Goal: Information Seeking & Learning: Learn about a topic

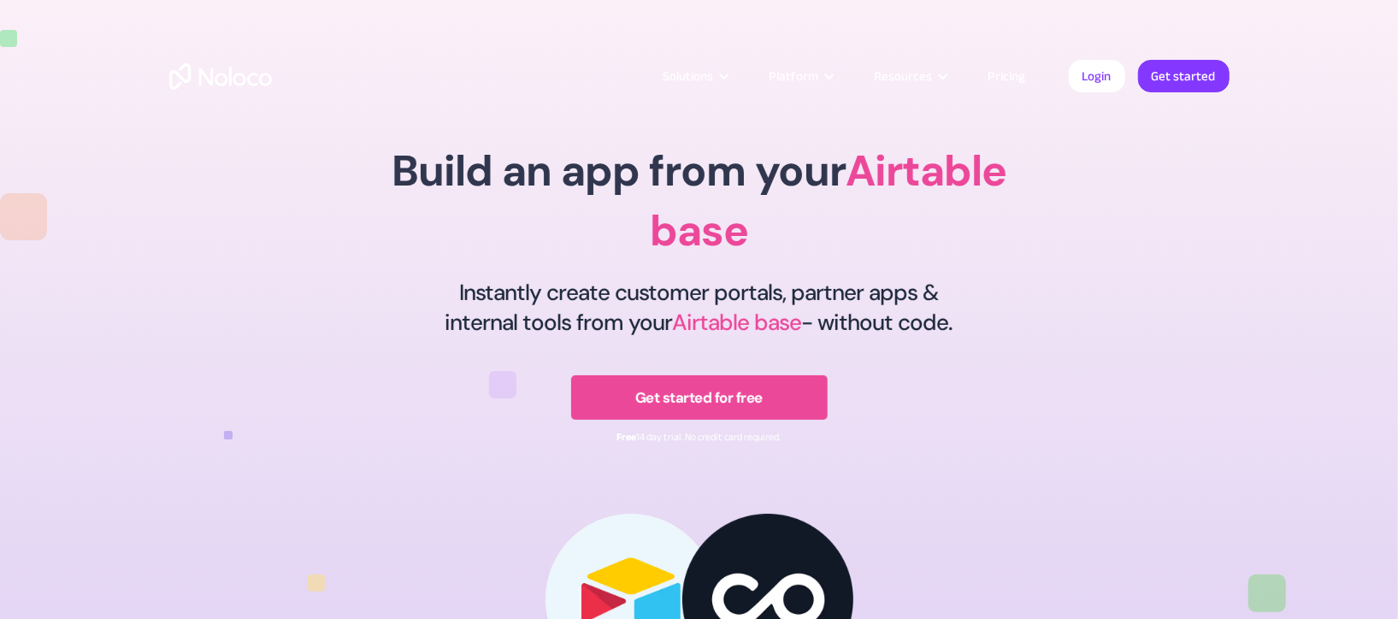
click at [1005, 80] on link "Pricing" at bounding box center [1007, 76] width 80 height 22
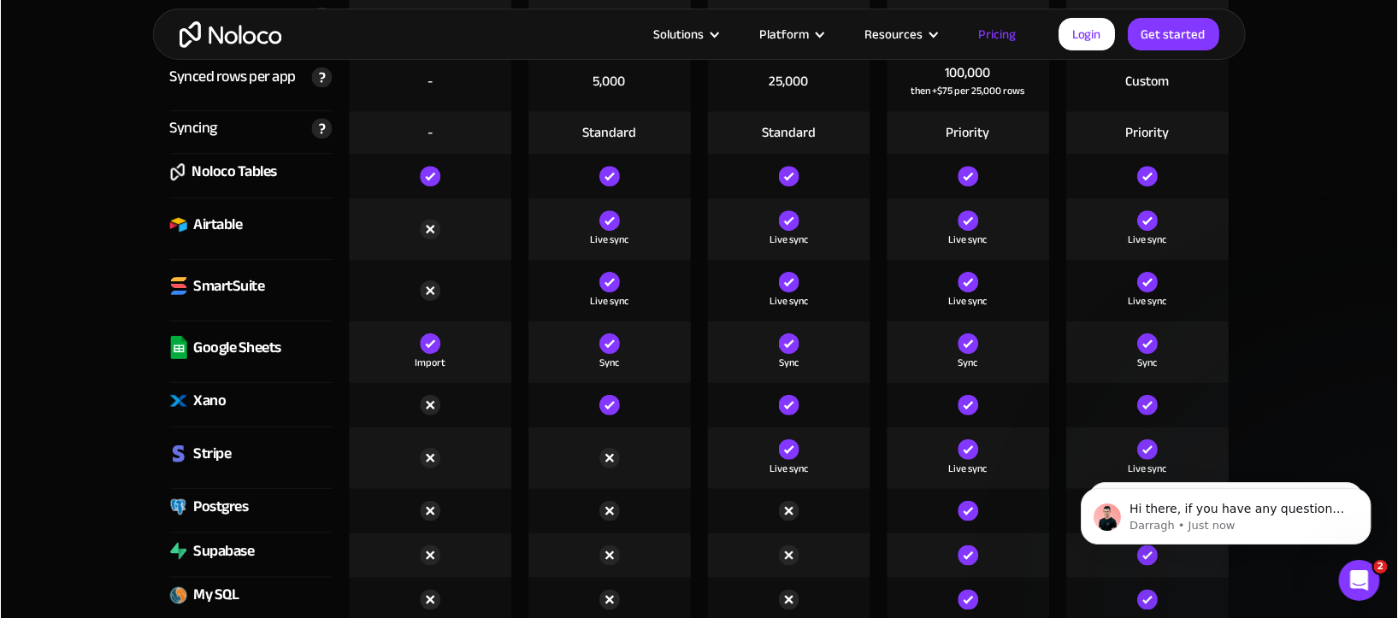
scroll to position [2390, 0]
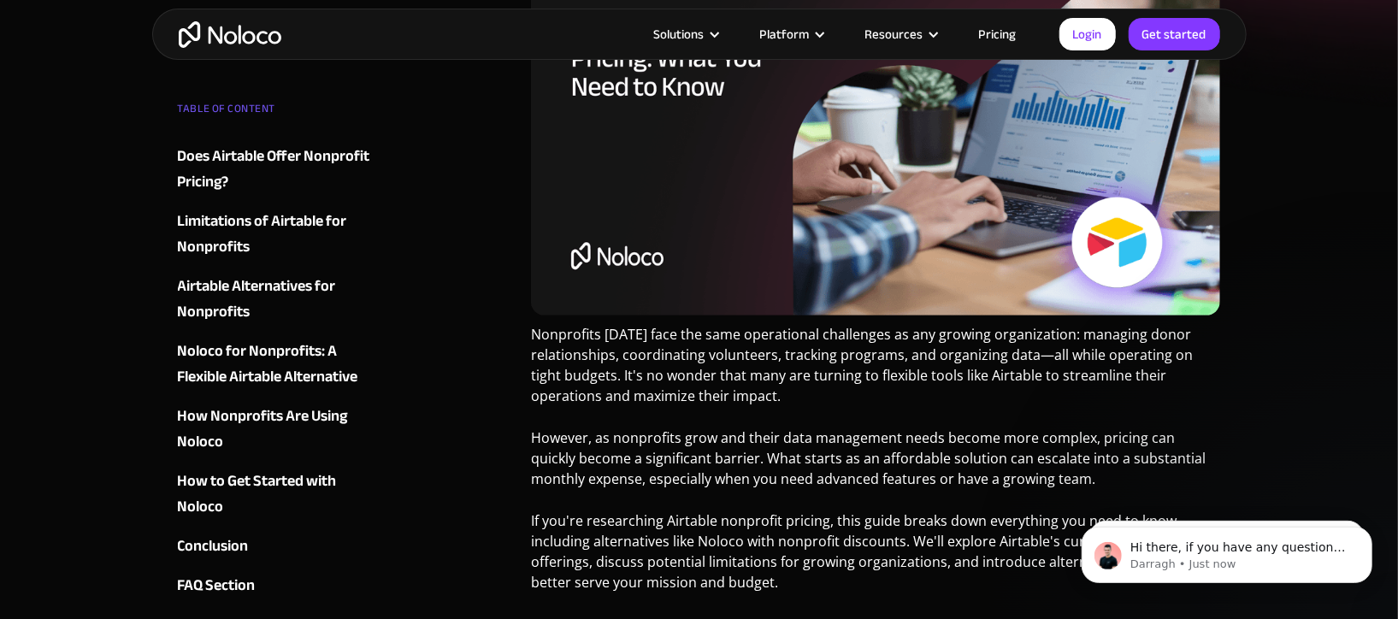
scroll to position [498, 0]
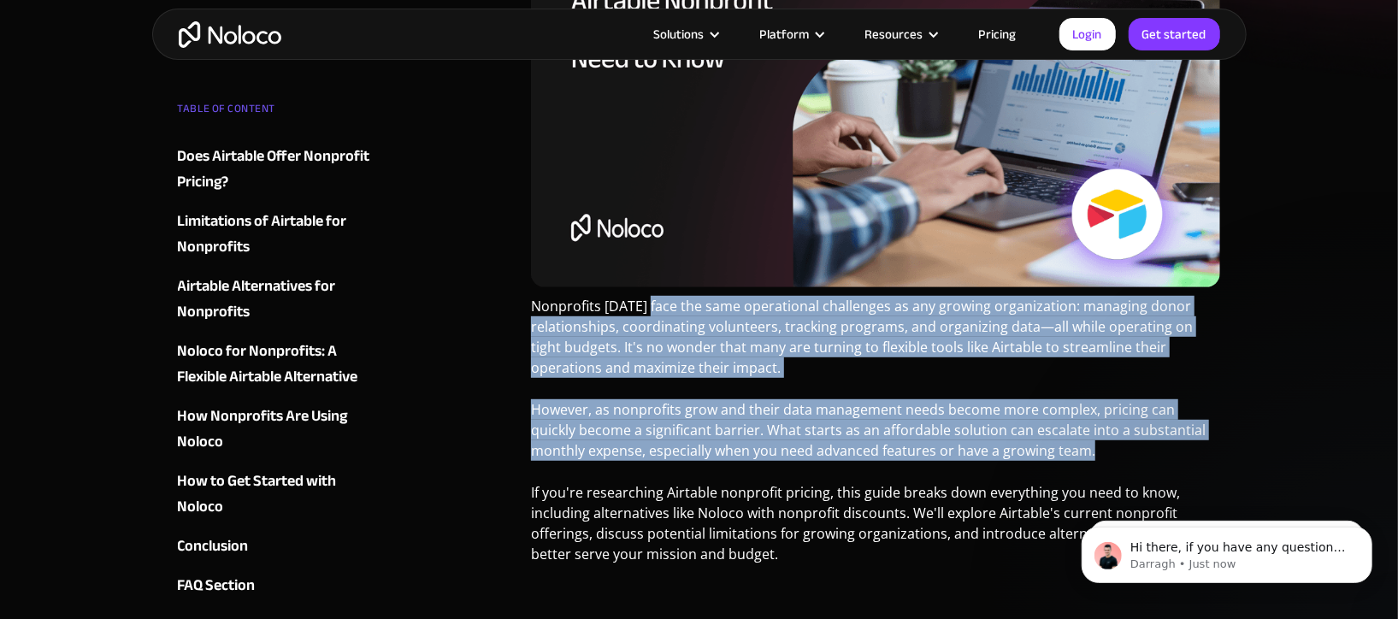
drag, startPoint x: 705, startPoint y: 363, endPoint x: 763, endPoint y: 469, distance: 120.5
click at [763, 469] on p "However, as nonprofits grow and their data management needs become more complex…" at bounding box center [876, 436] width 690 height 74
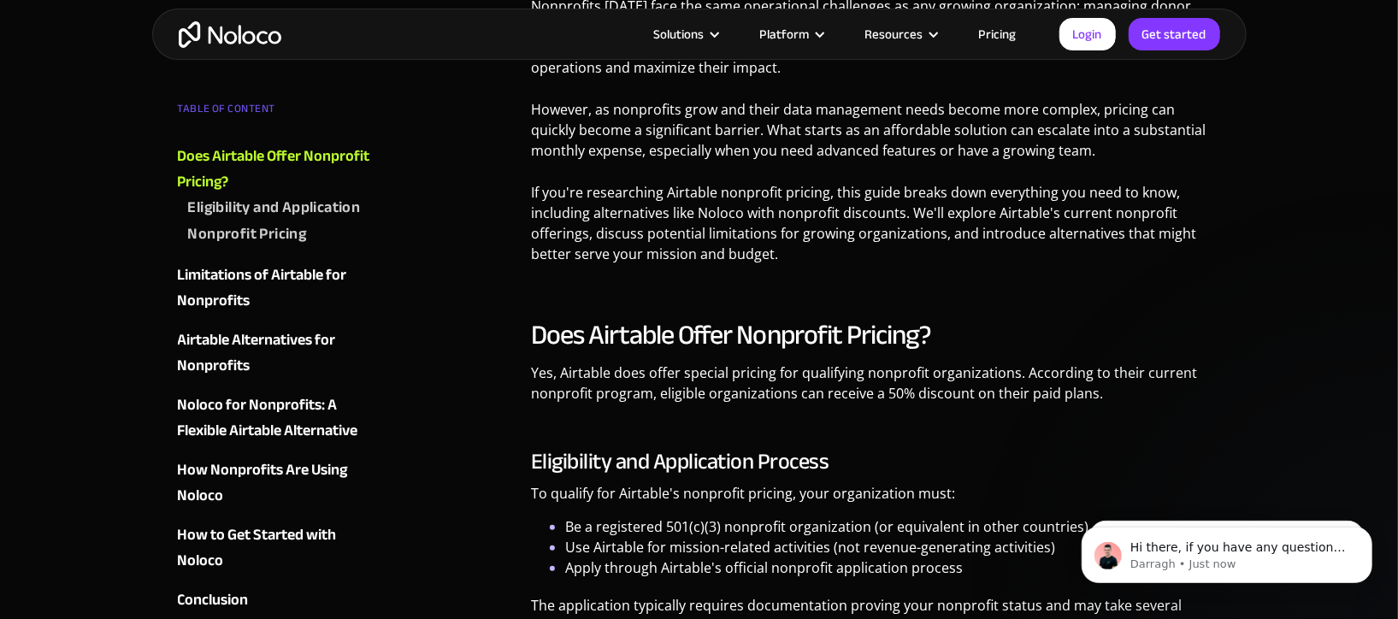
scroll to position [843, 0]
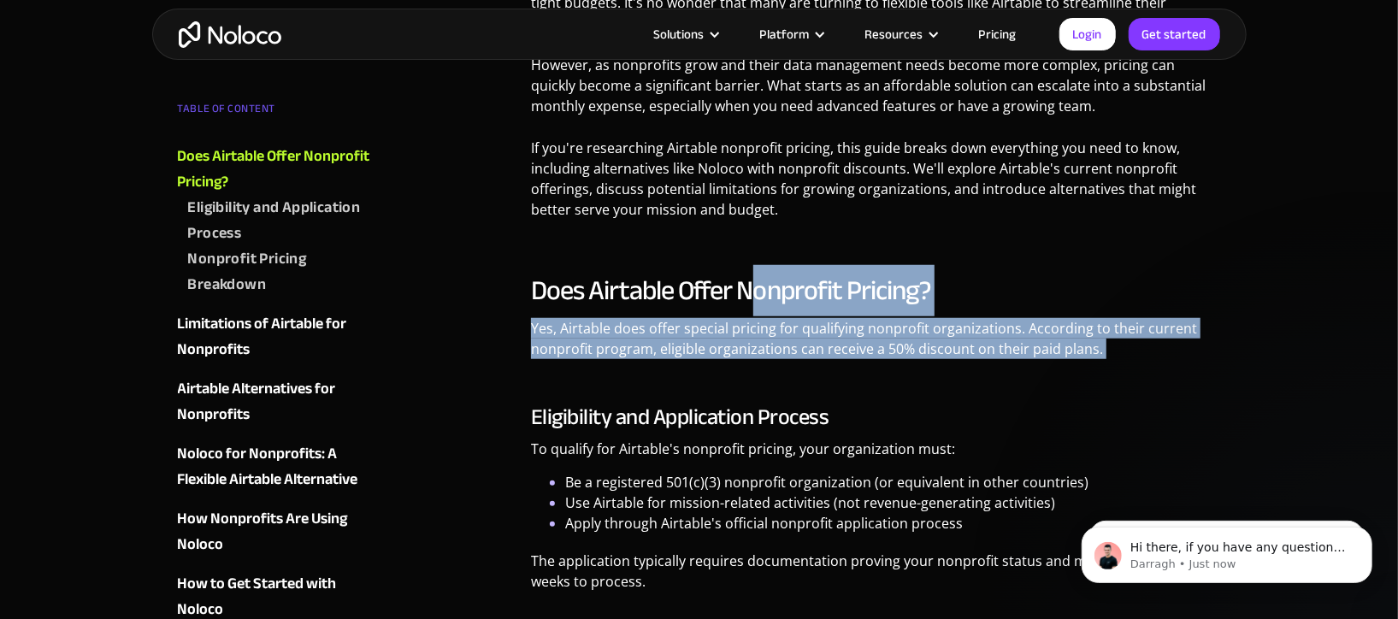
drag, startPoint x: 763, startPoint y: 299, endPoint x: 900, endPoint y: 378, distance: 158.5
click at [900, 378] on div "Does Airtable Offer Nonprofit Pricing? Yes, Airtable does offer special pricing…" at bounding box center [876, 566] width 690 height 584
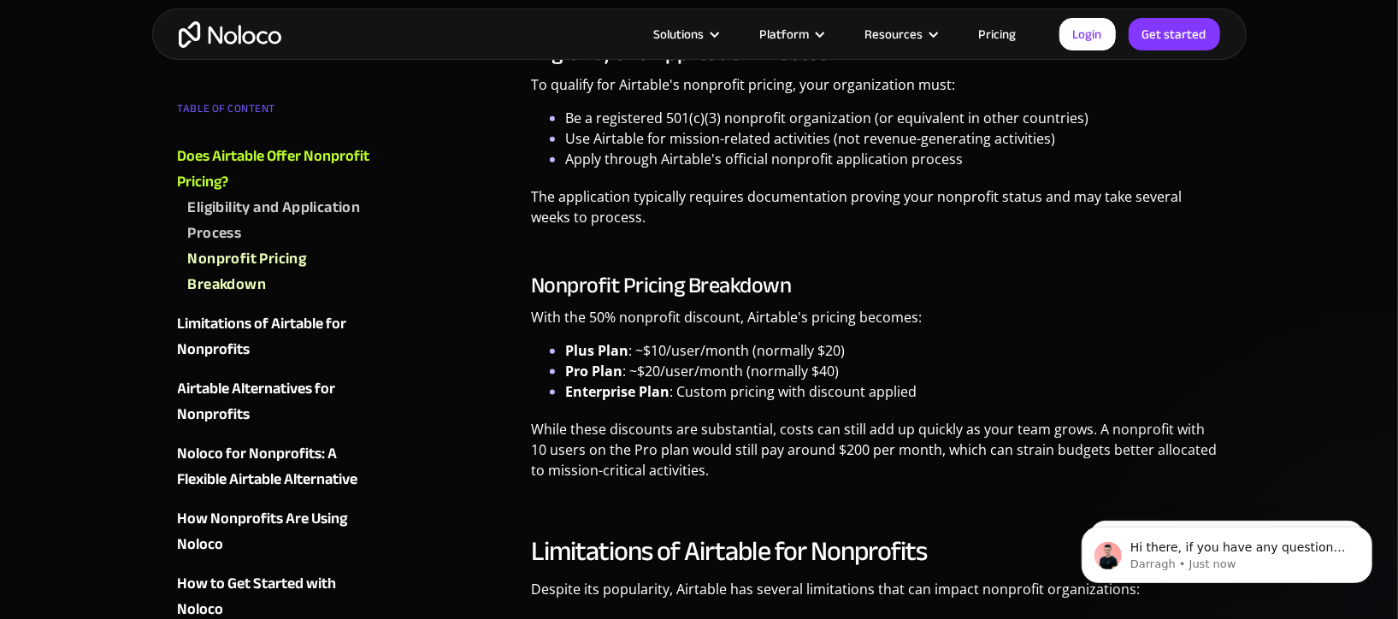
scroll to position [1221, 0]
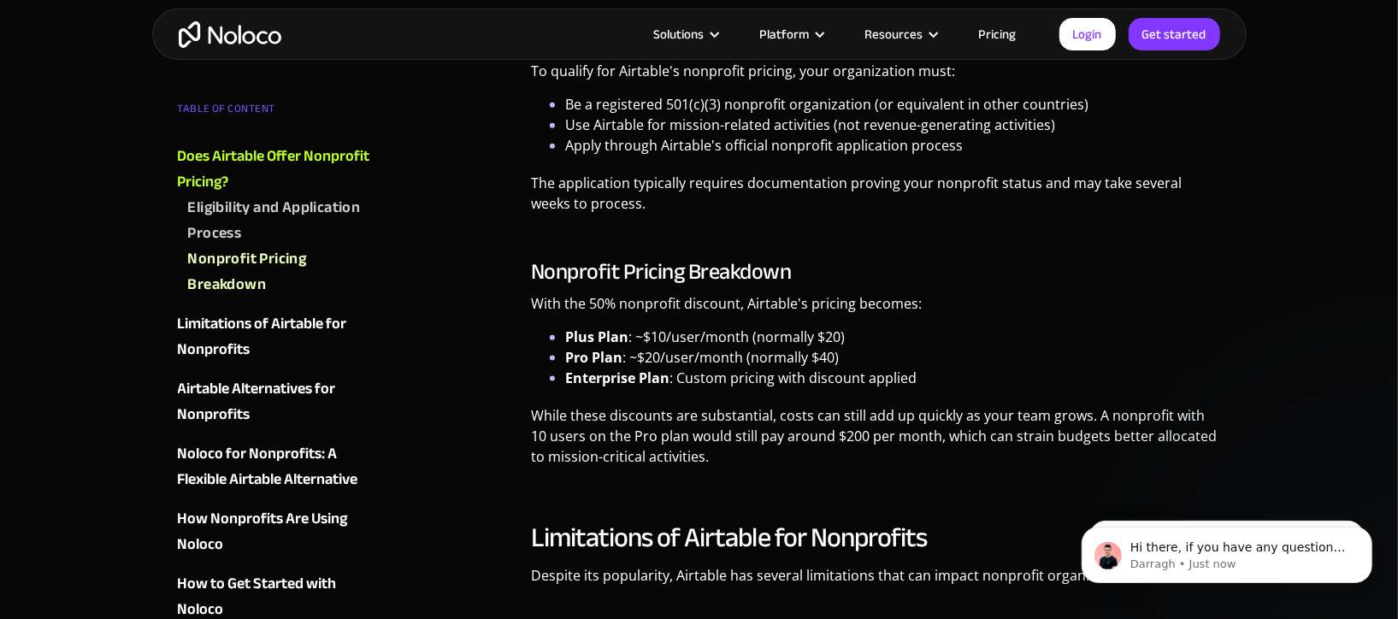
click at [804, 338] on li "Plus Plan : ~$10/user/month (normally $20)" at bounding box center [893, 337] width 656 height 21
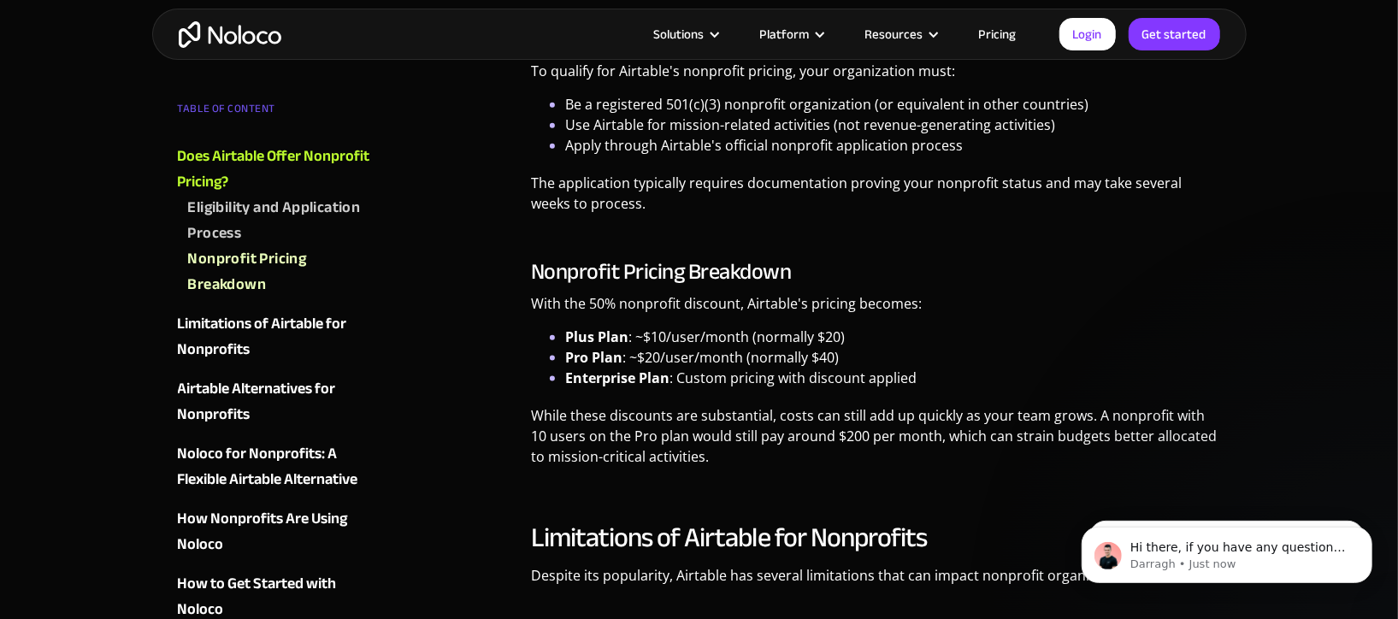
click at [804, 338] on li "Plus Plan : ~$10/user/month (normally $20)" at bounding box center [893, 337] width 656 height 21
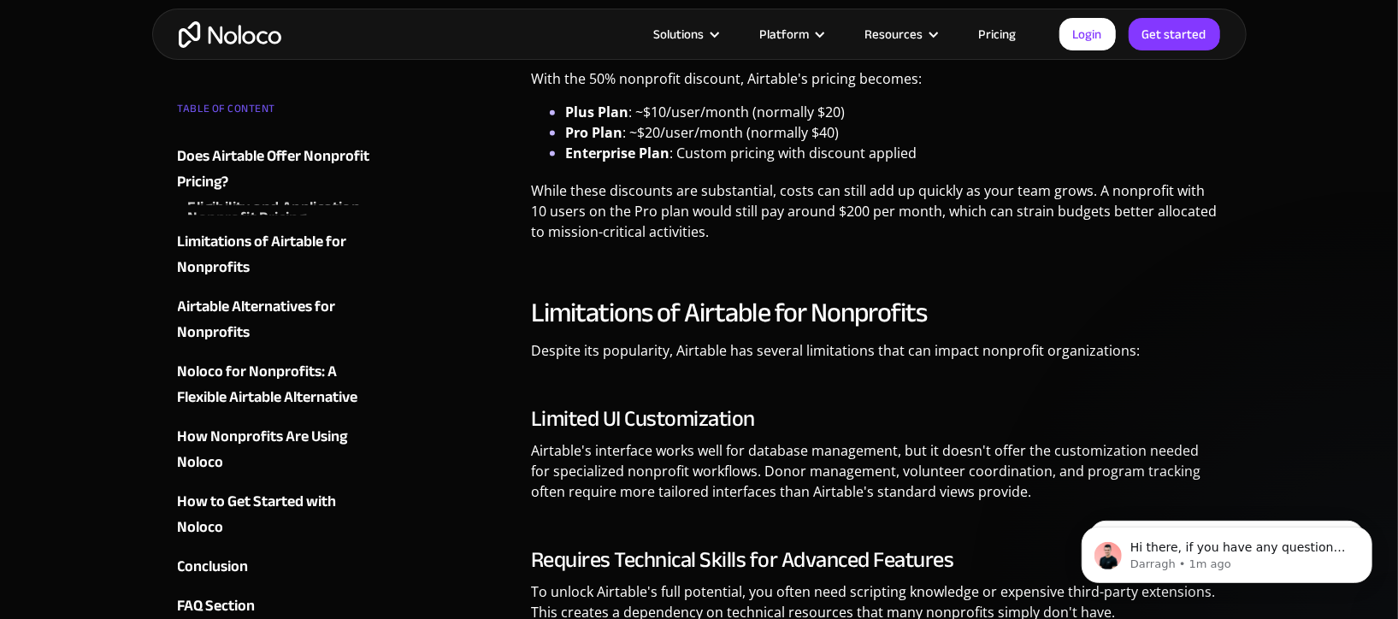
scroll to position [1474, 0]
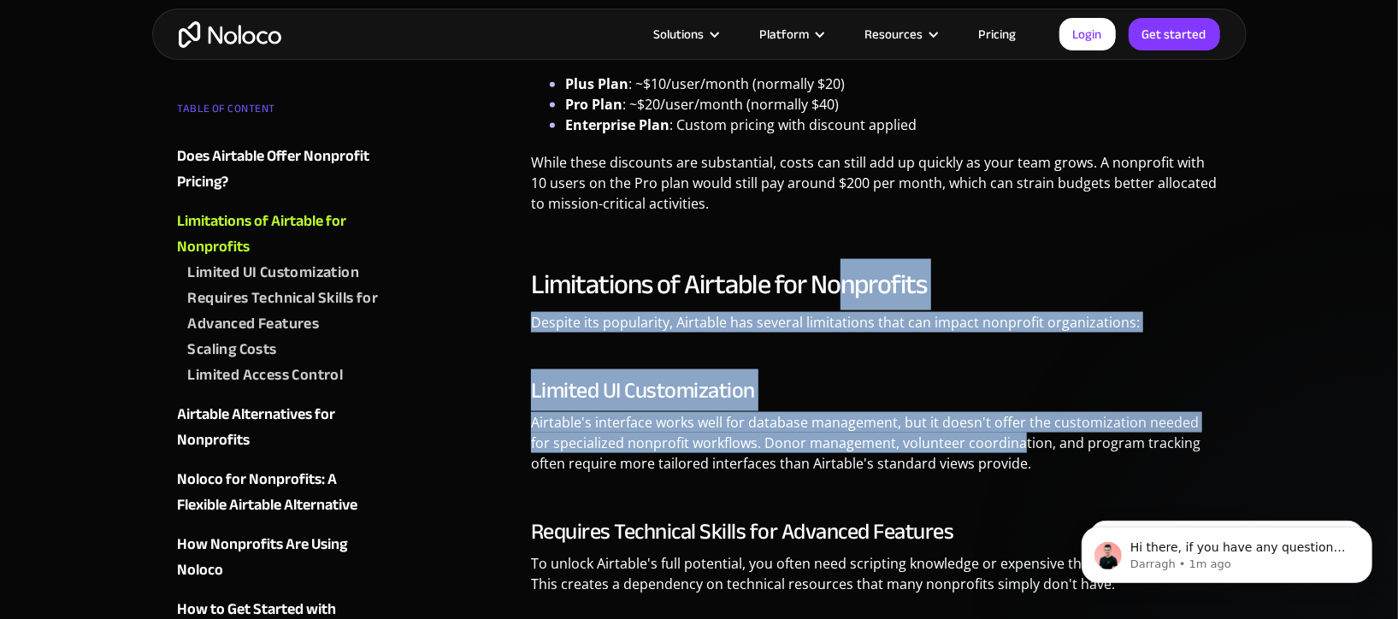
drag, startPoint x: 840, startPoint y: 342, endPoint x: 993, endPoint y: 441, distance: 183.1
click at [993, 441] on div "Limitations of Airtable for Nonprofits Despite its popularity, Airtable has sev…" at bounding box center [876, 599] width 690 height 663
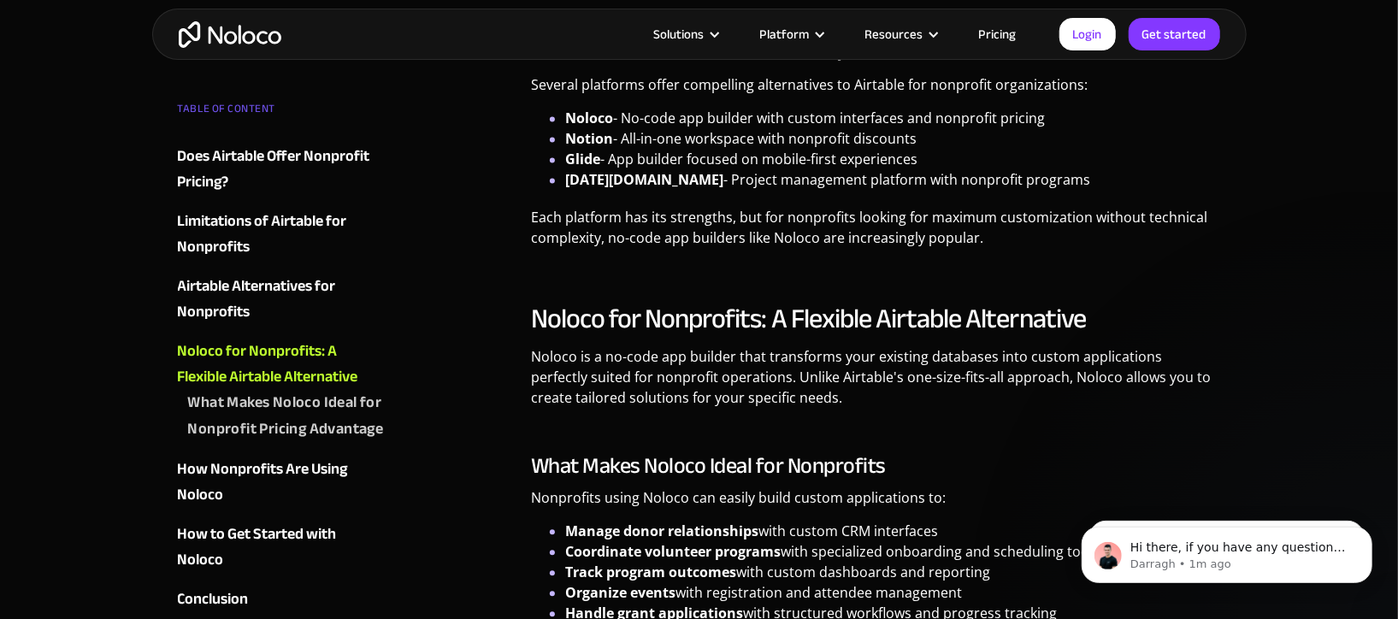
scroll to position [2466, 0]
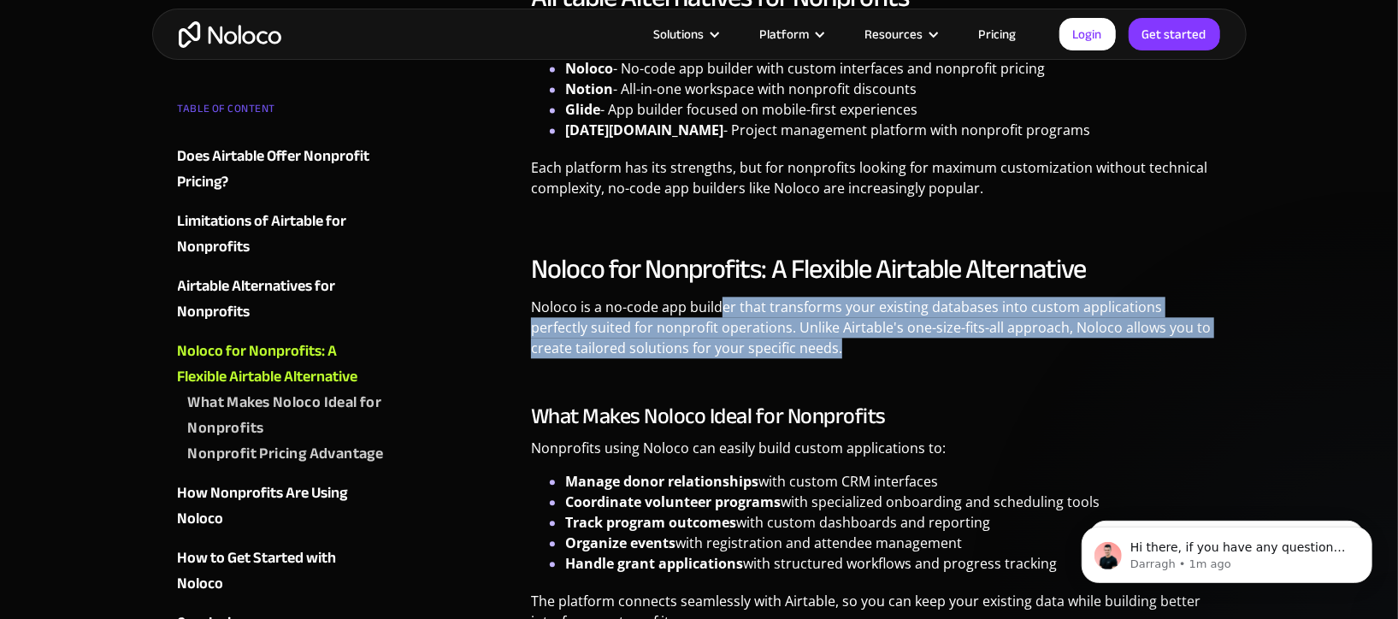
drag, startPoint x: 820, startPoint y: 309, endPoint x: 934, endPoint y: 323, distance: 115.4
click at [934, 323] on p "Noloco is a no-code app builder that transforms your existing databases into cu…" at bounding box center [876, 334] width 690 height 74
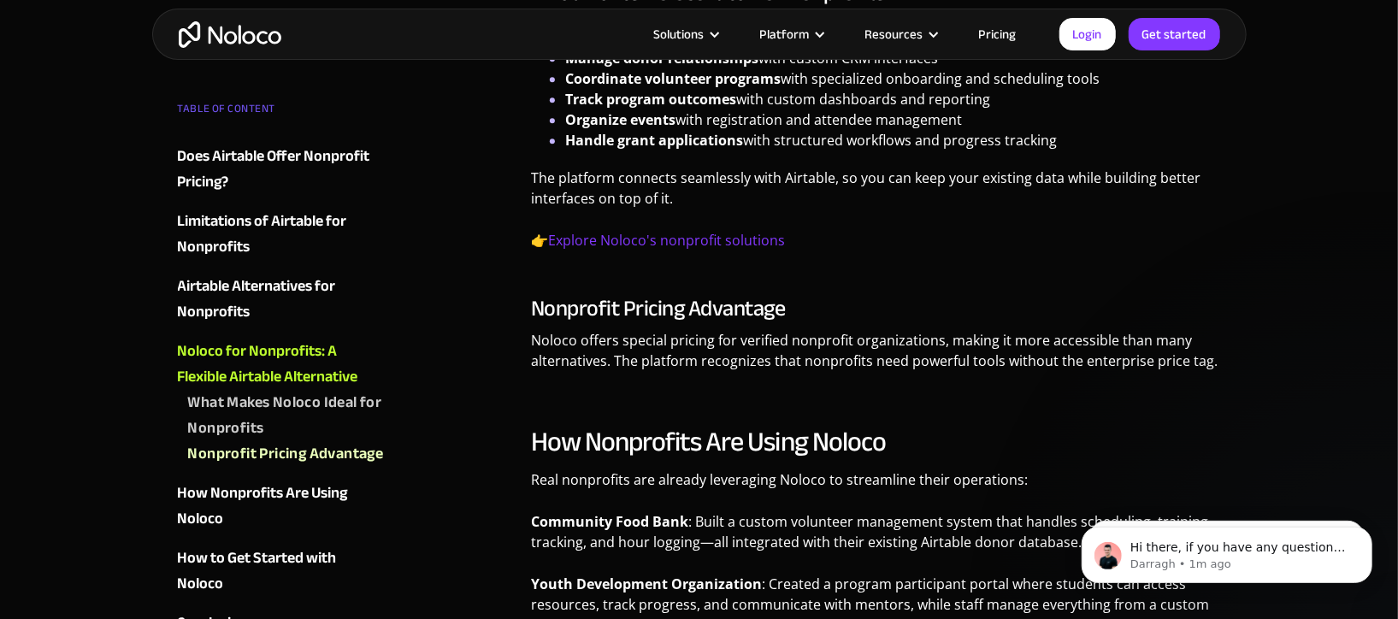
scroll to position [2913, 0]
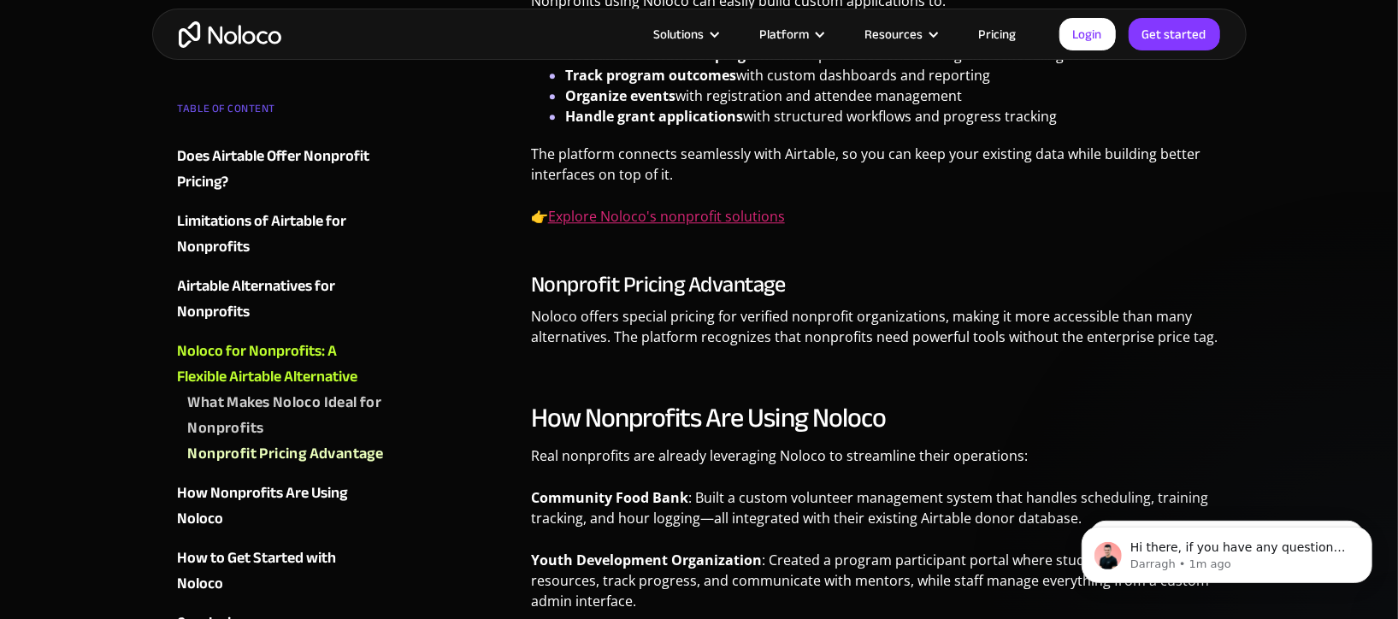
click at [649, 207] on link "Explore Noloco's nonprofit solutions" at bounding box center [666, 216] width 237 height 19
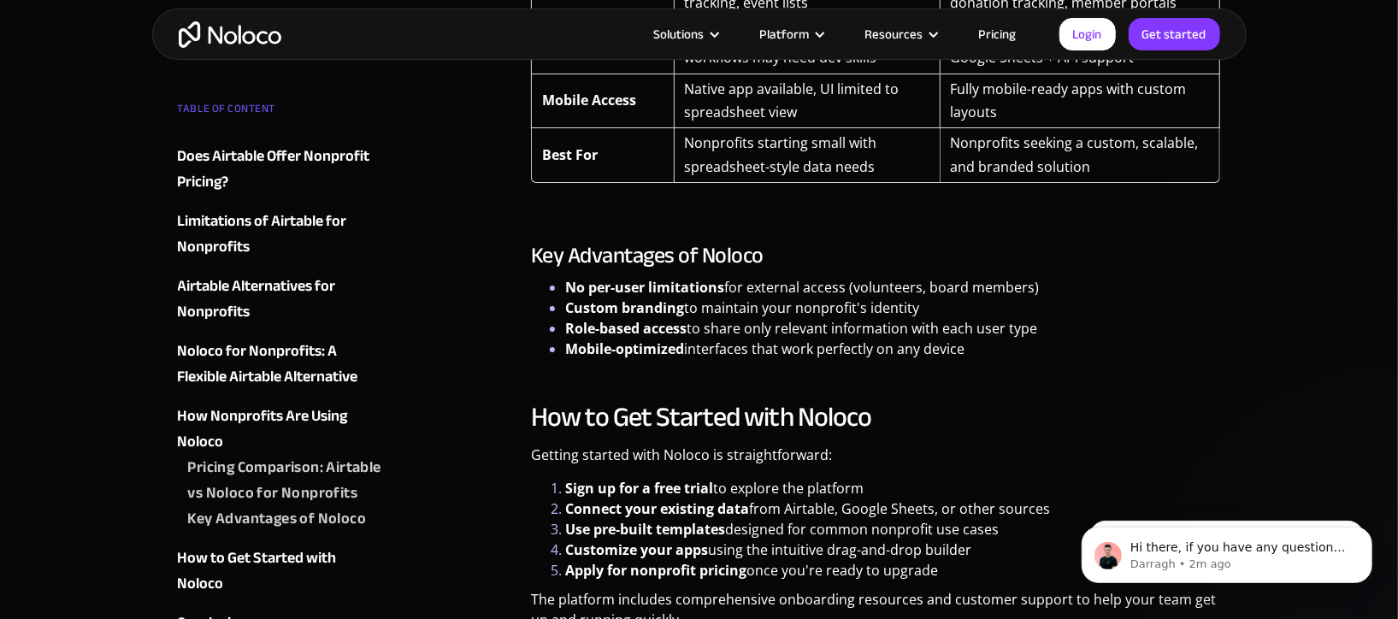
scroll to position [4148, 0]
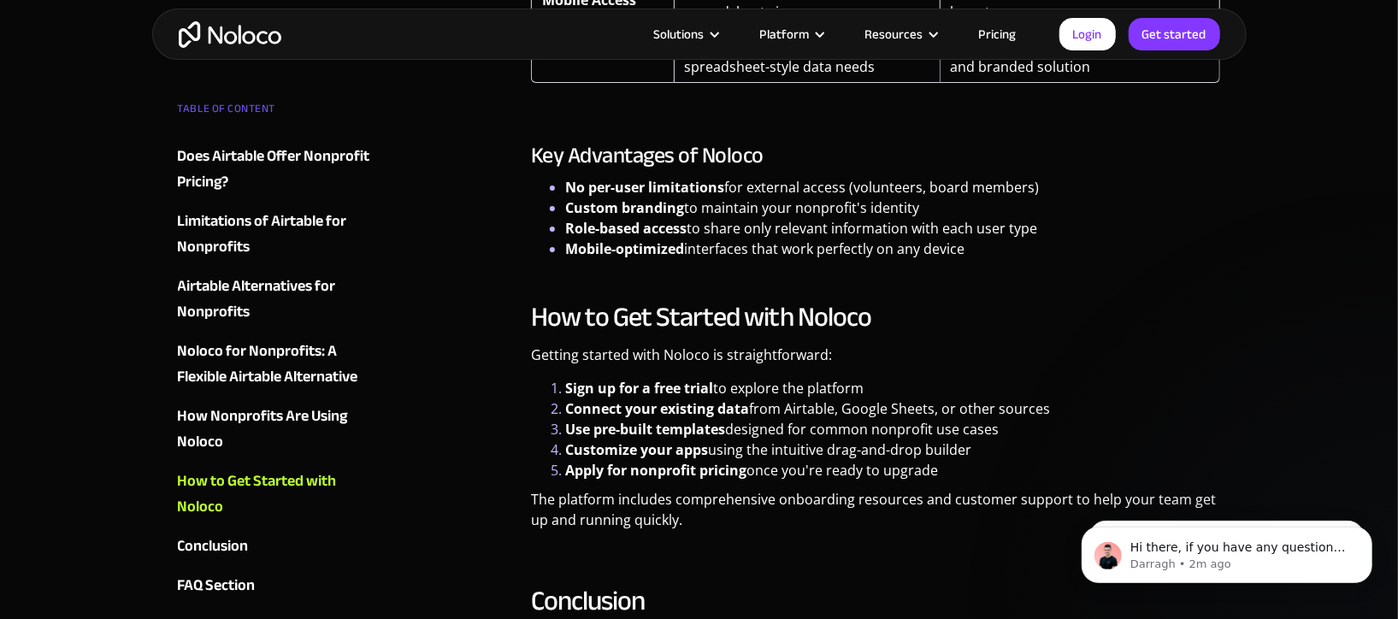
click at [998, 34] on link "Pricing" at bounding box center [998, 34] width 80 height 22
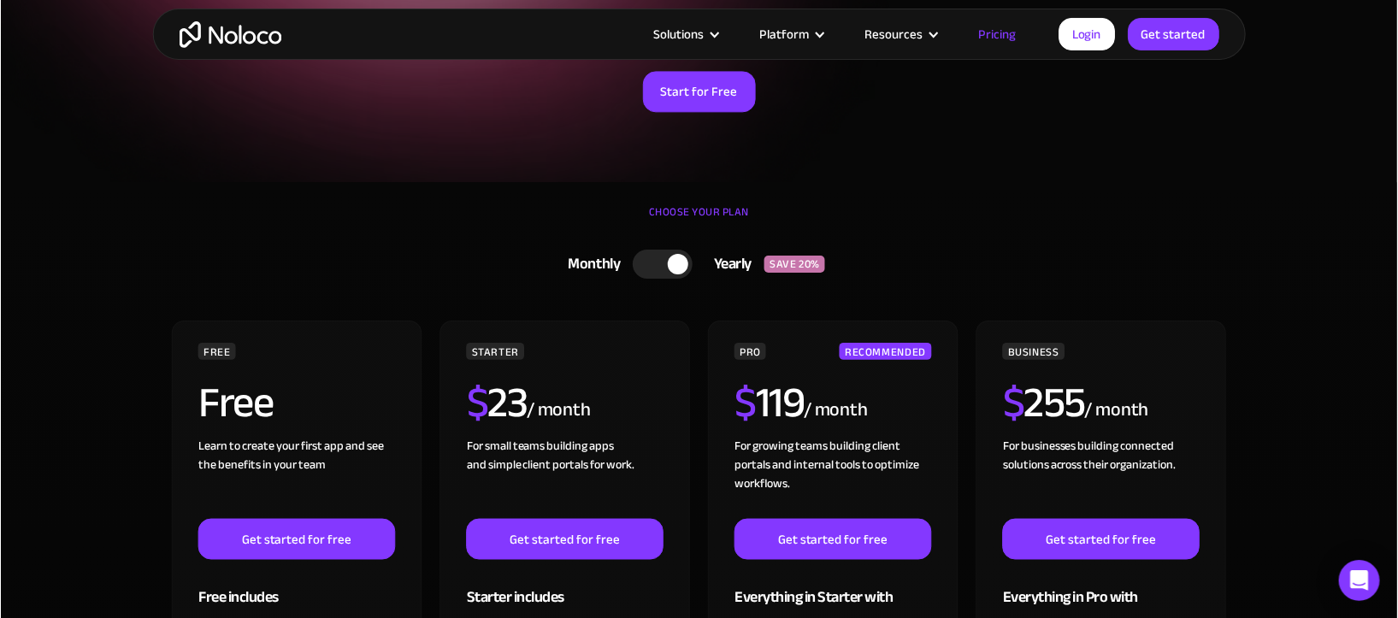
scroll to position [285, 0]
